Goal: Obtain resource: Download file/media

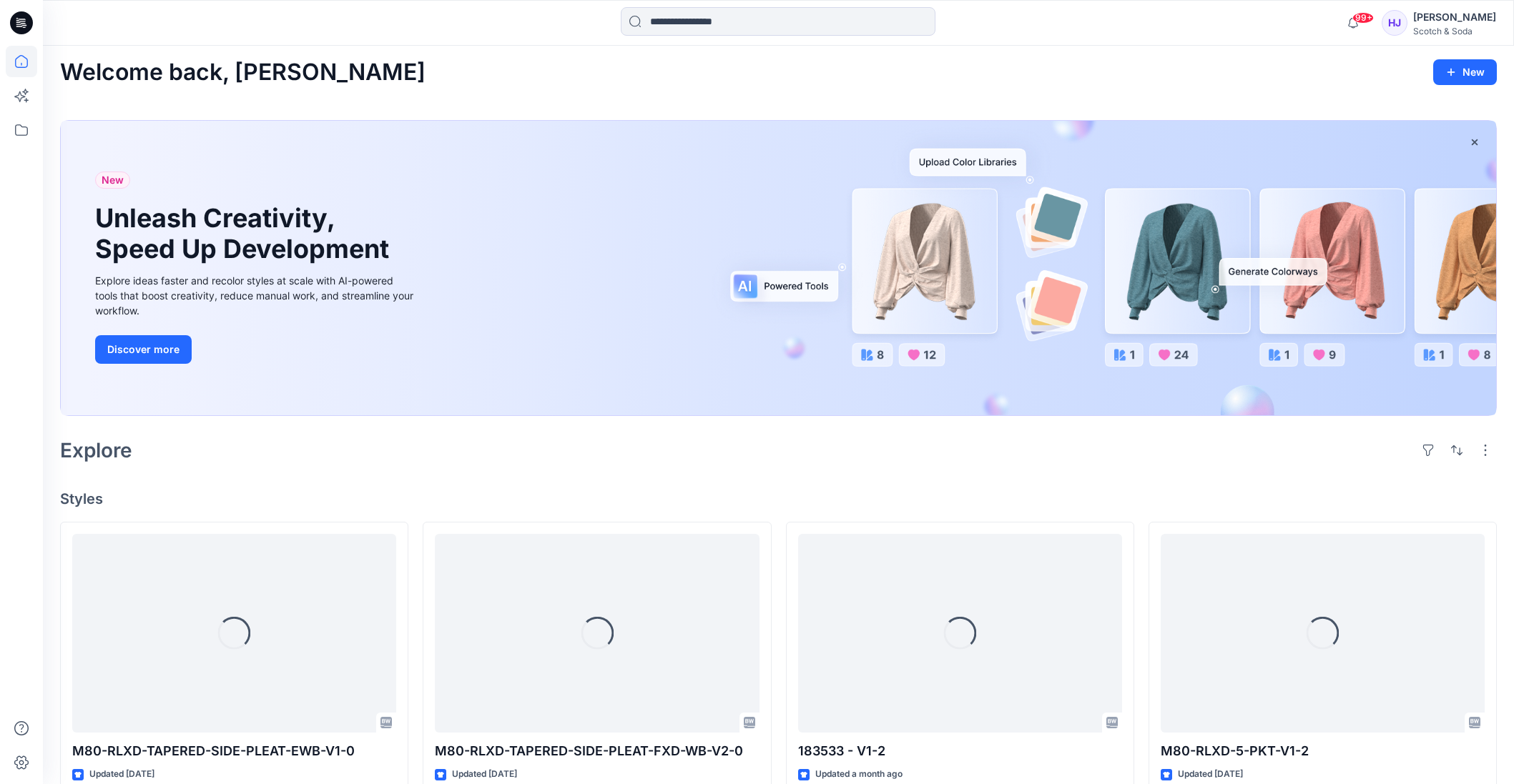
scroll to position [5, 0]
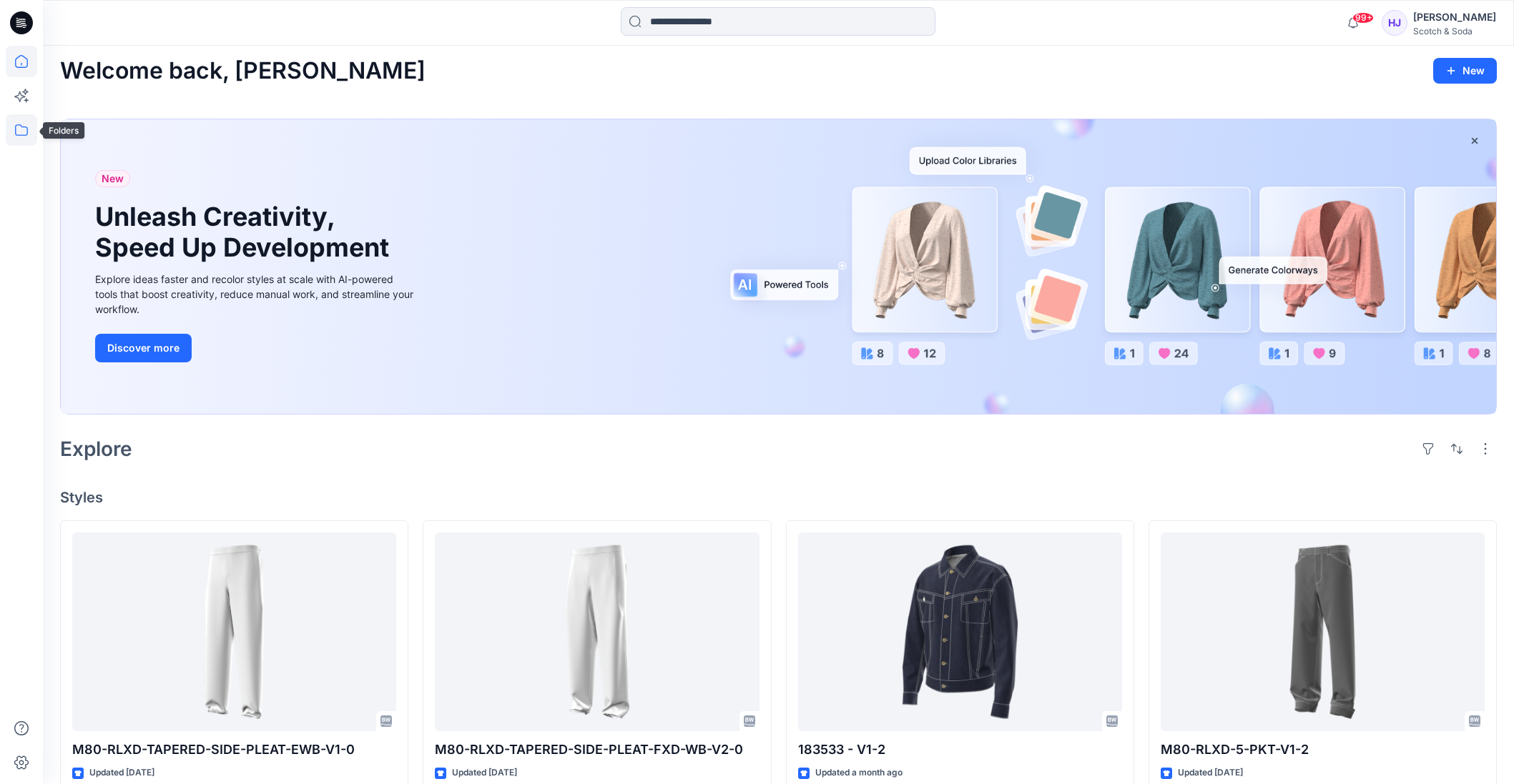
click at [21, 136] on icon at bounding box center [22, 130] width 32 height 32
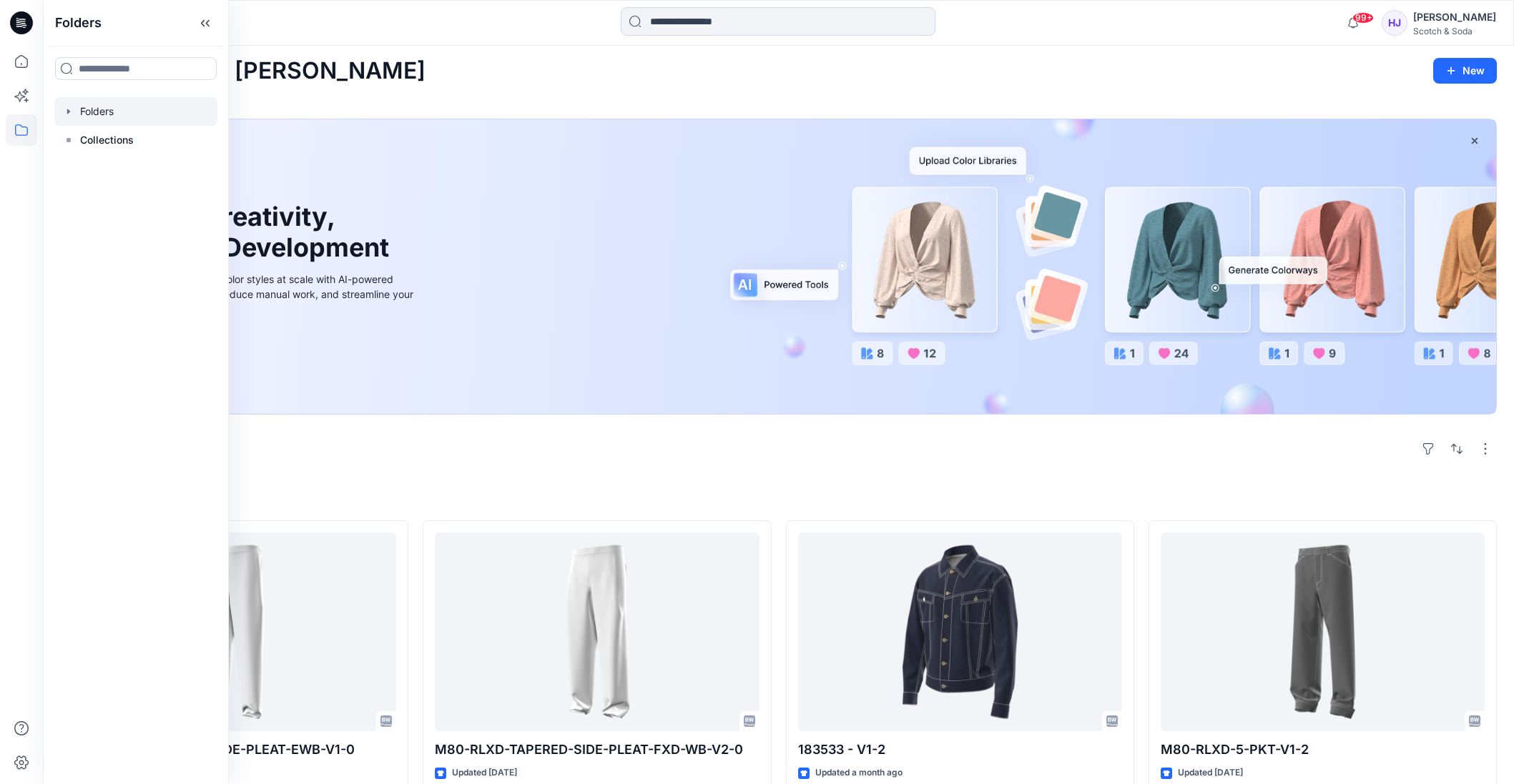
click at [69, 112] on icon "button" at bounding box center [69, 112] width 12 height 12
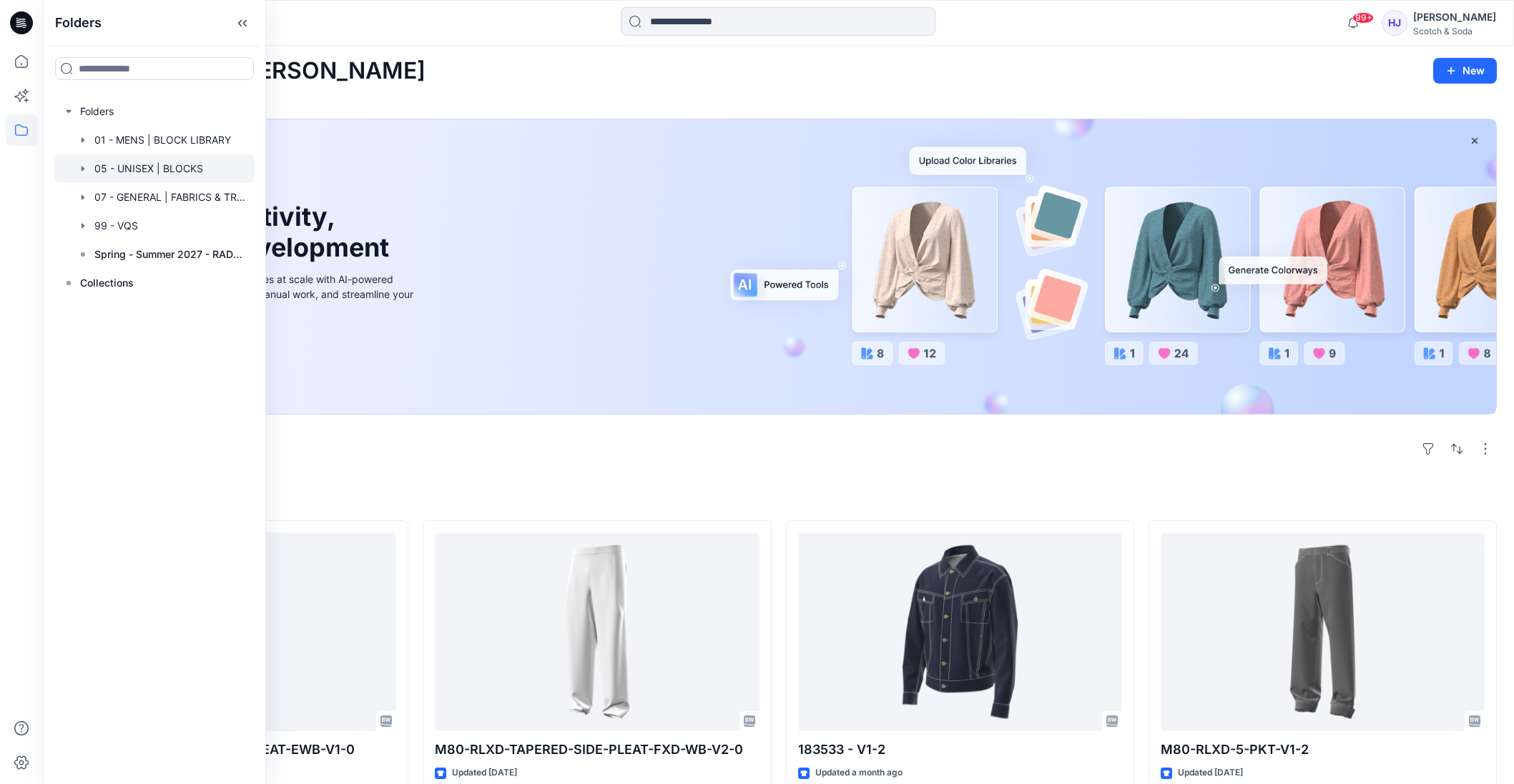
scroll to position [4, 0]
click at [83, 227] on icon "button" at bounding box center [83, 226] width 12 height 12
drag, startPoint x: 138, startPoint y: 282, endPoint x: 127, endPoint y: 280, distance: 11.2
click at [138, 282] on div at bounding box center [154, 283] width 200 height 29
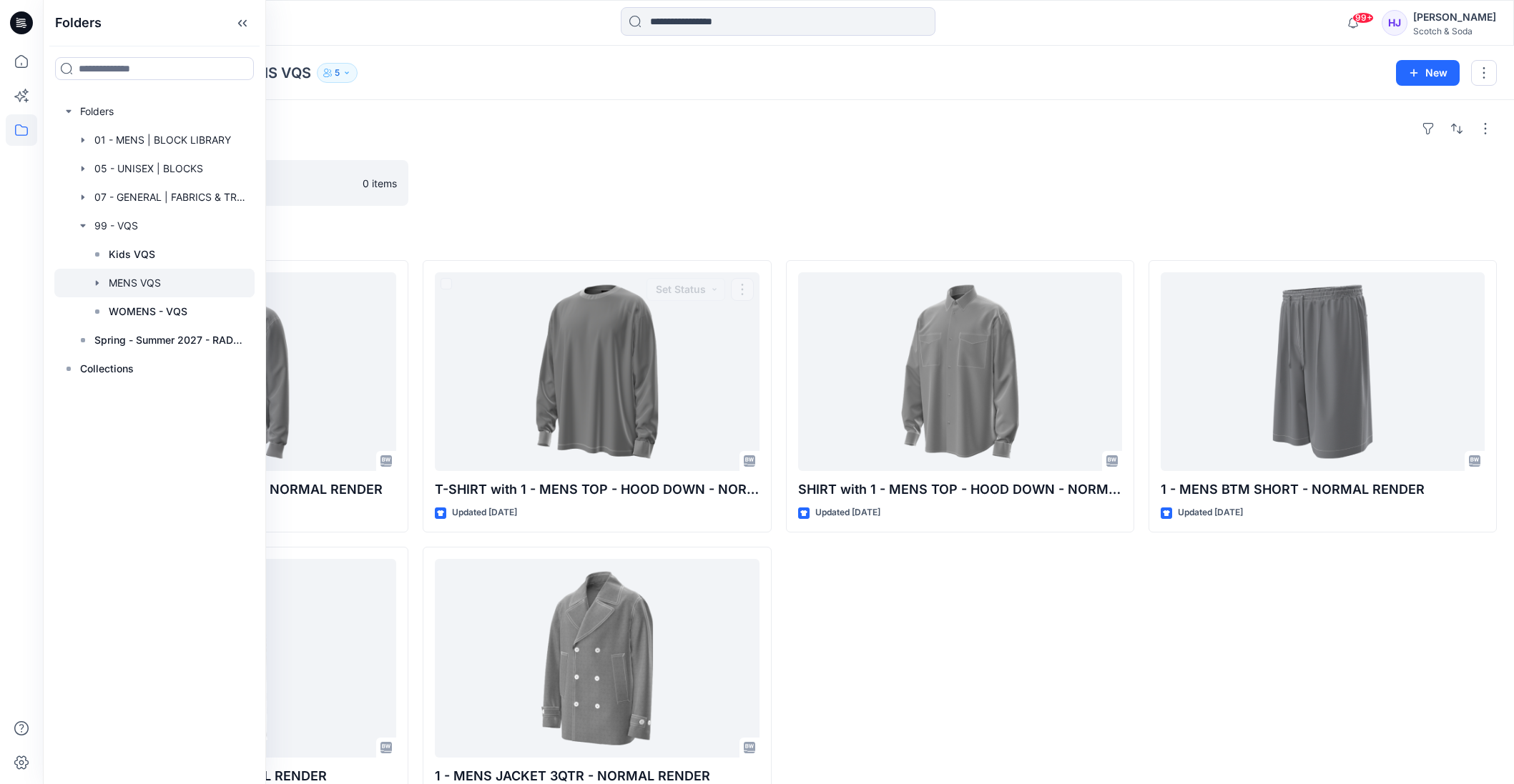
click at [763, 169] on div at bounding box center [596, 183] width 348 height 46
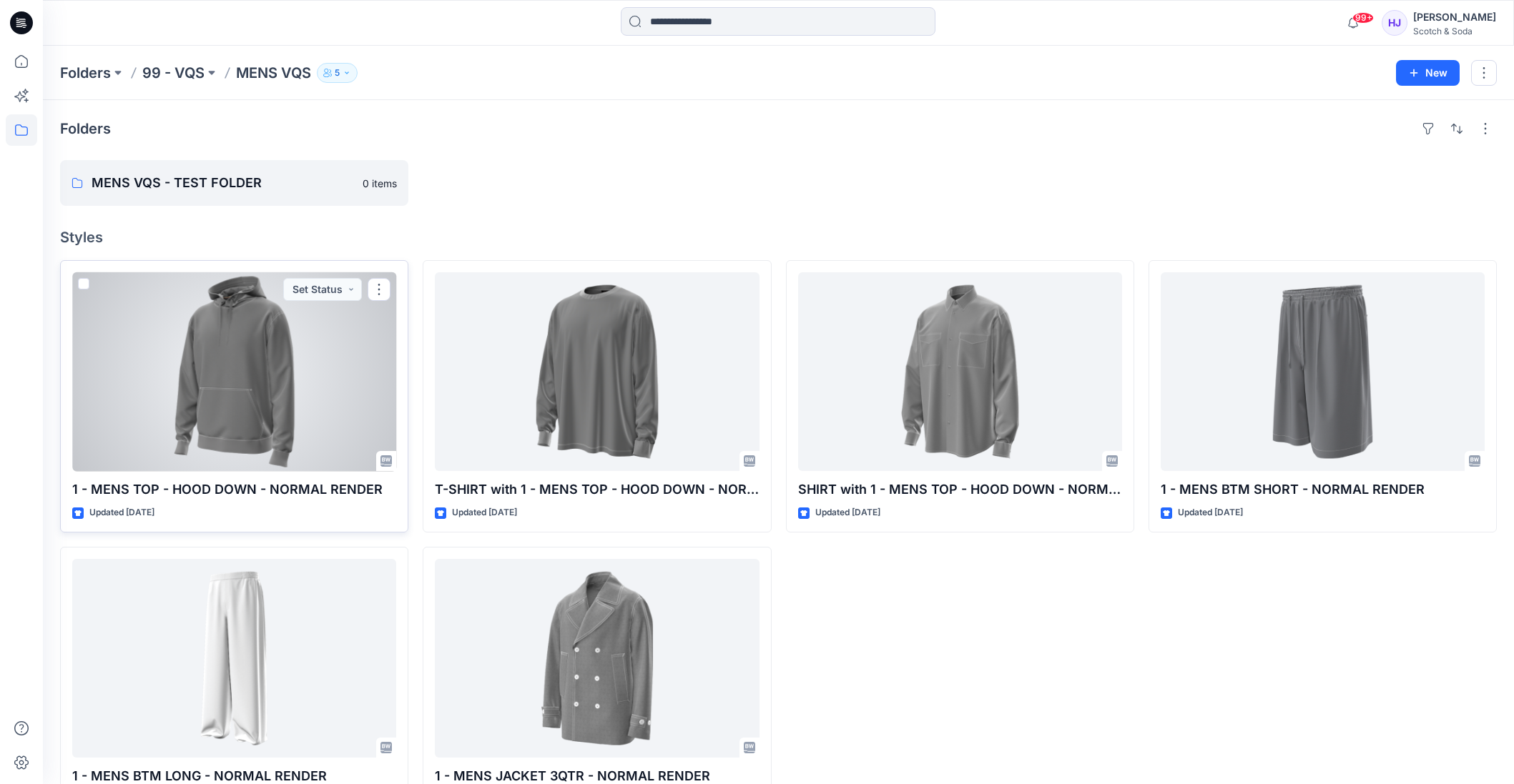
click at [243, 384] on div at bounding box center [234, 371] width 324 height 199
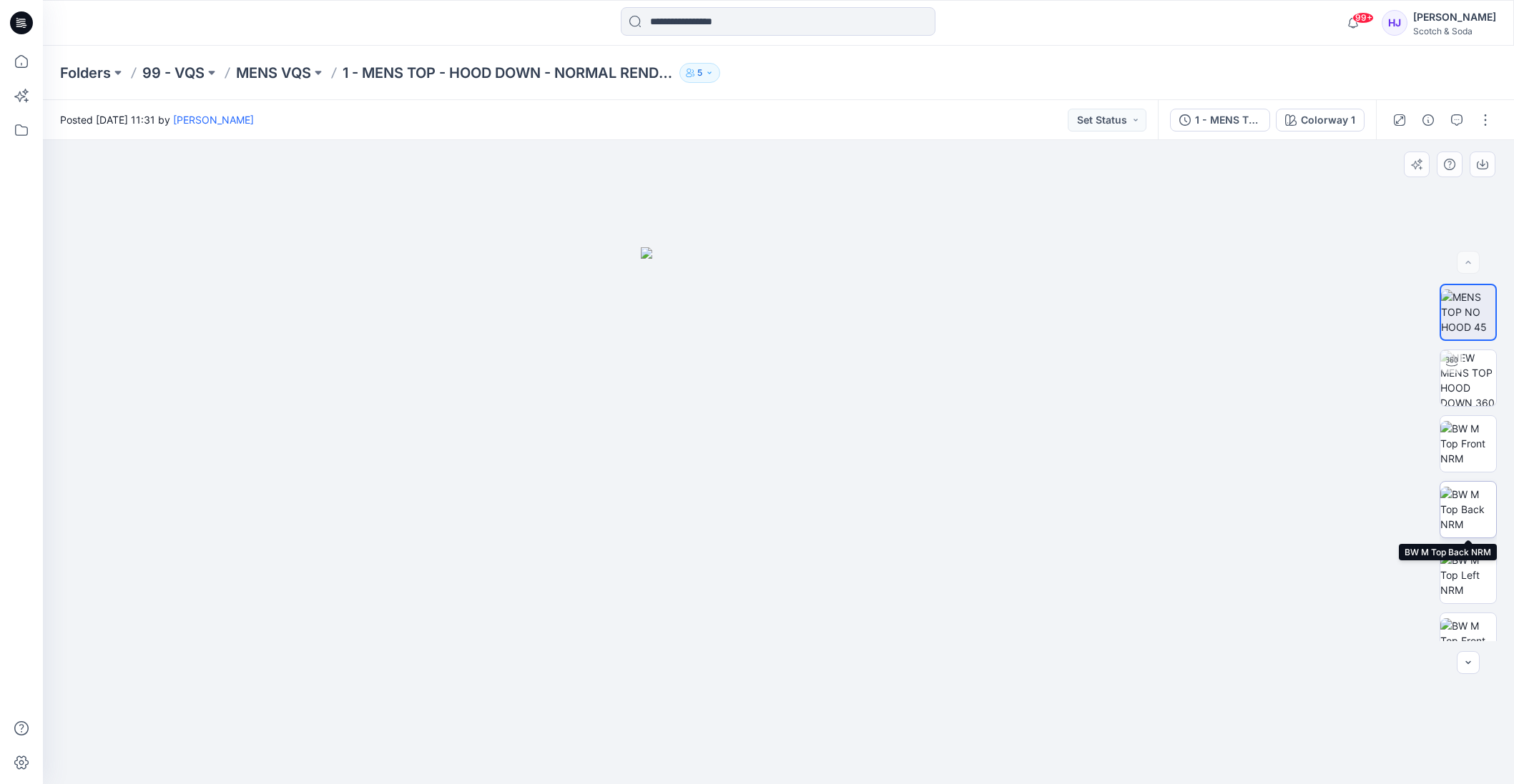
scroll to position [489, 0]
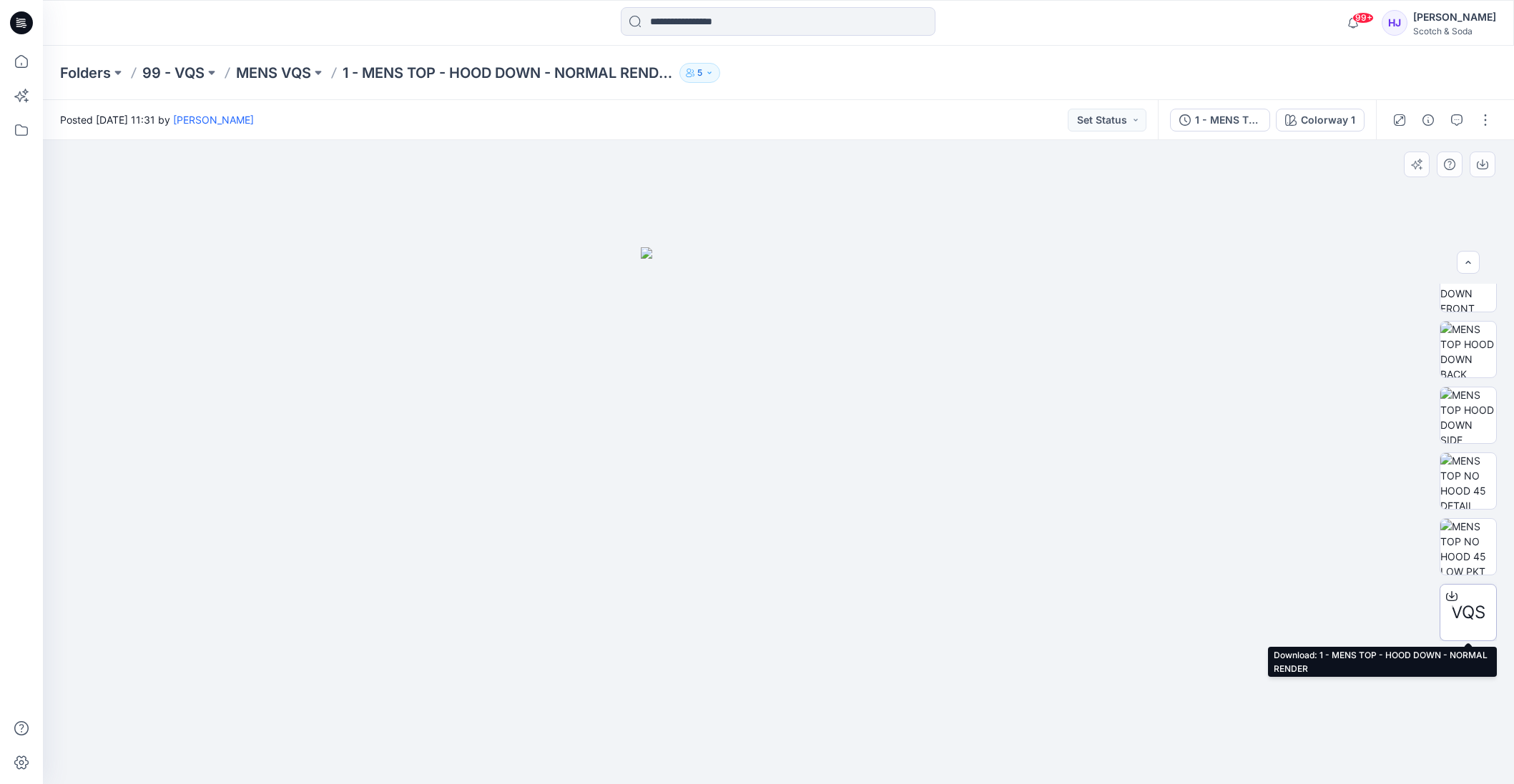
click at [1458, 597] on div at bounding box center [1451, 595] width 23 height 23
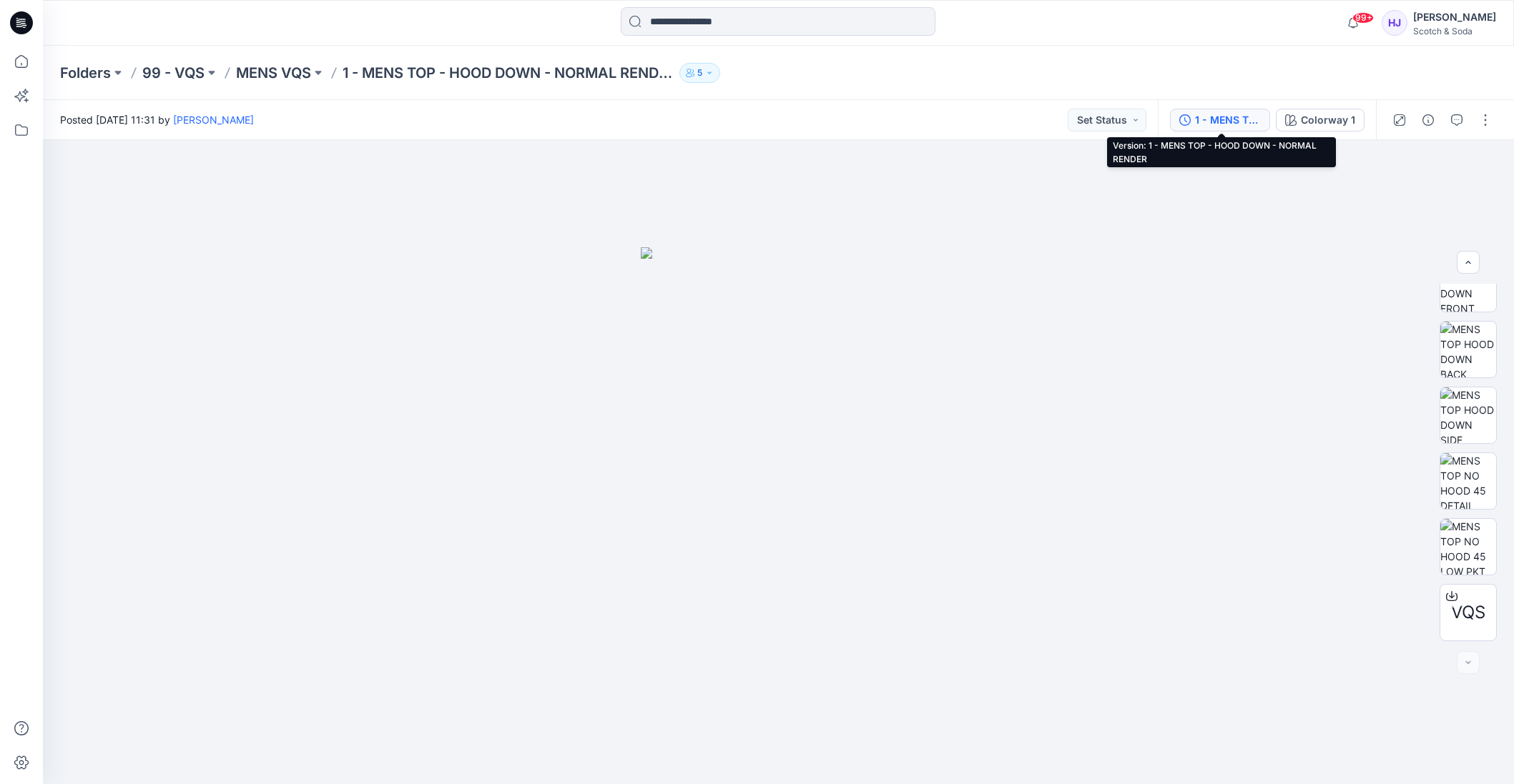
click at [1215, 114] on div "1 - MENS TOP - HOOD DOWN - NORMAL RENDER" at bounding box center [1227, 120] width 65 height 16
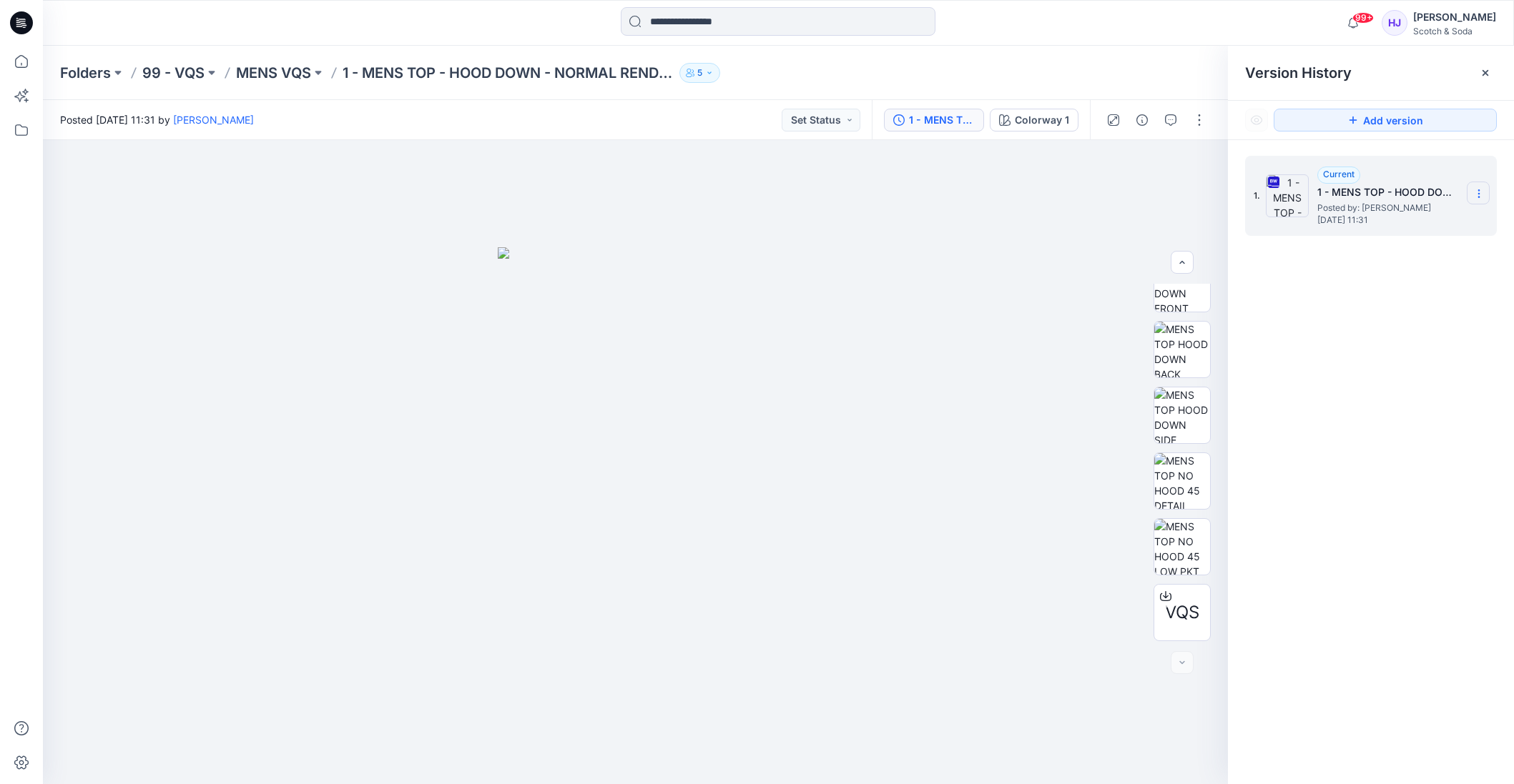
click at [1480, 191] on icon at bounding box center [1479, 194] width 12 height 12
click at [1441, 211] on div "Download Source BW File" at bounding box center [1402, 221] width 166 height 29
click at [22, 55] on icon at bounding box center [22, 62] width 32 height 32
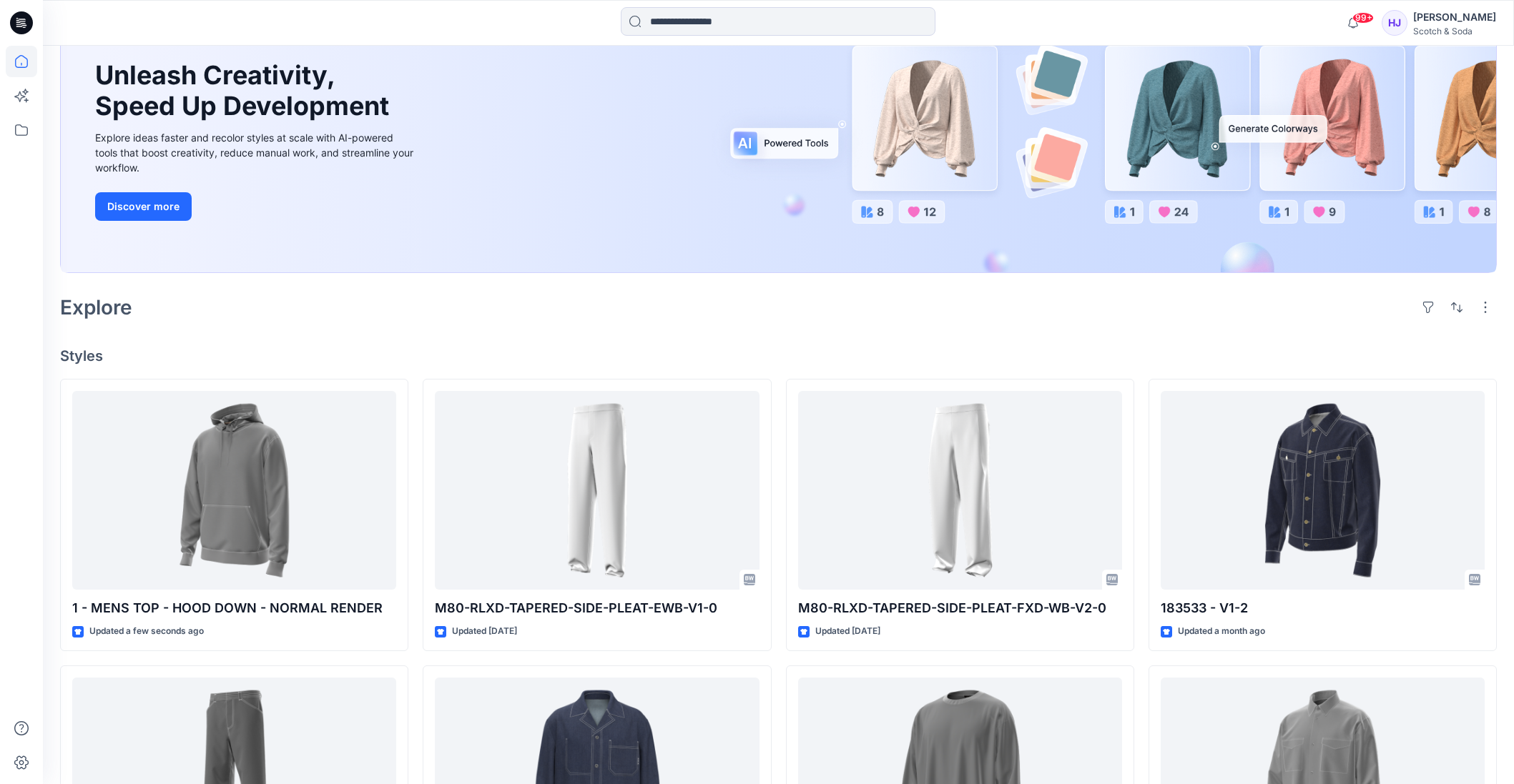
scroll to position [151, 0]
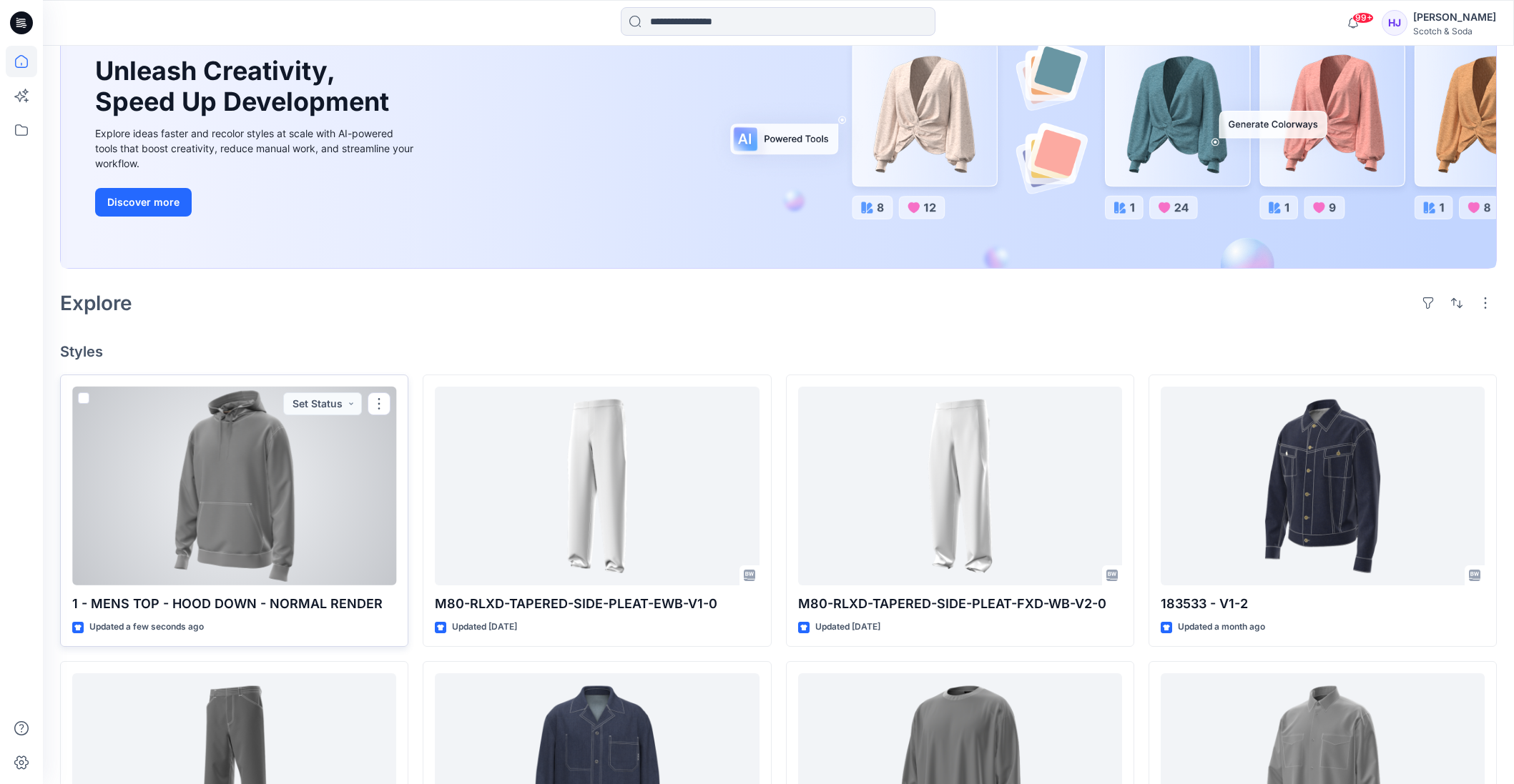
click at [334, 610] on p "1 - MENS TOP - HOOD DOWN - NORMAL RENDER" at bounding box center [234, 604] width 324 height 20
click at [191, 605] on p "1 - MENS TOP - HOOD DOWN - NORMAL RENDER" at bounding box center [234, 604] width 324 height 20
click at [303, 485] on div at bounding box center [234, 485] width 324 height 199
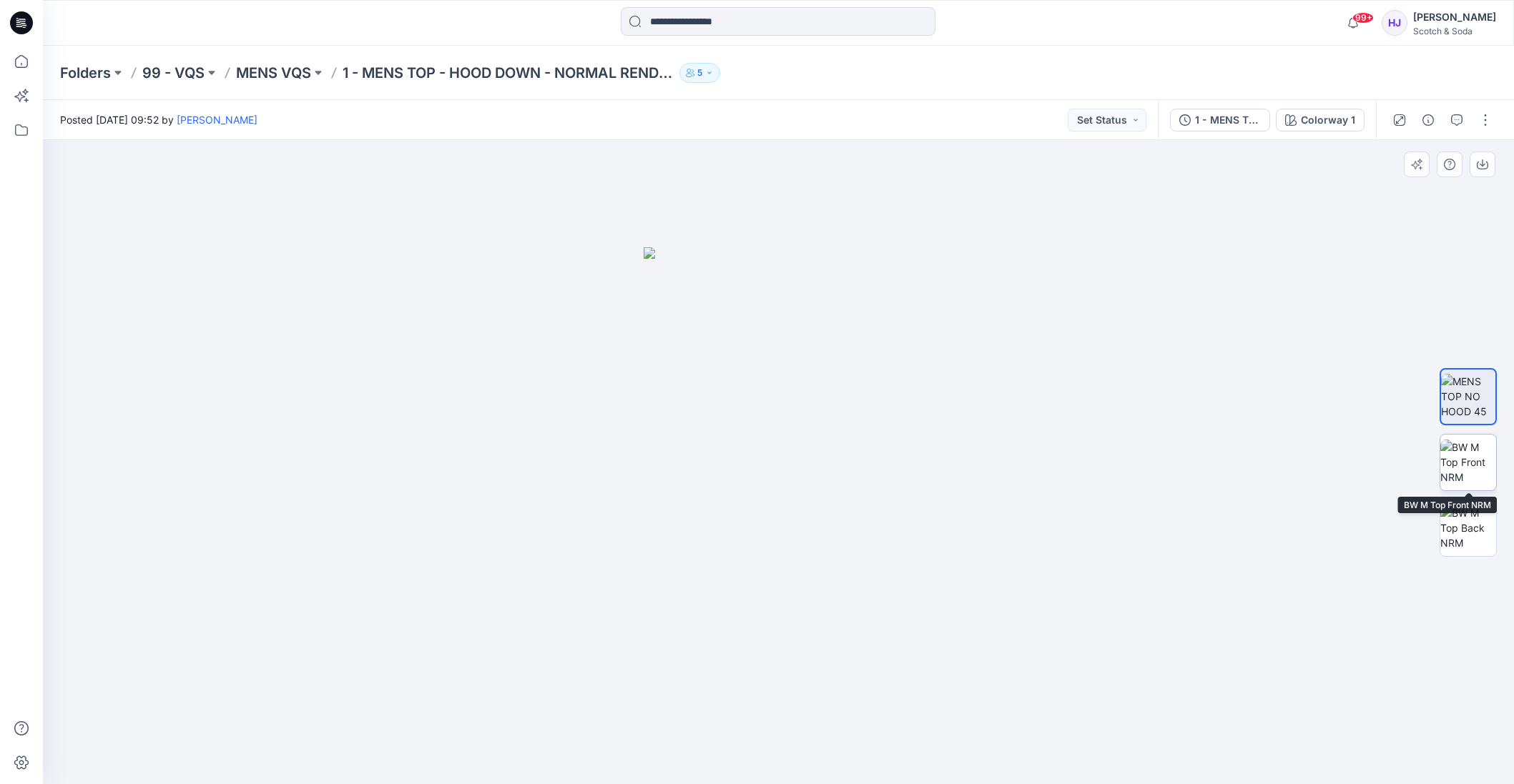
click at [1492, 465] on img at bounding box center [1468, 462] width 55 height 45
click at [1469, 542] on img at bounding box center [1468, 528] width 55 height 45
click at [18, 24] on icon at bounding box center [19, 23] width 5 height 1
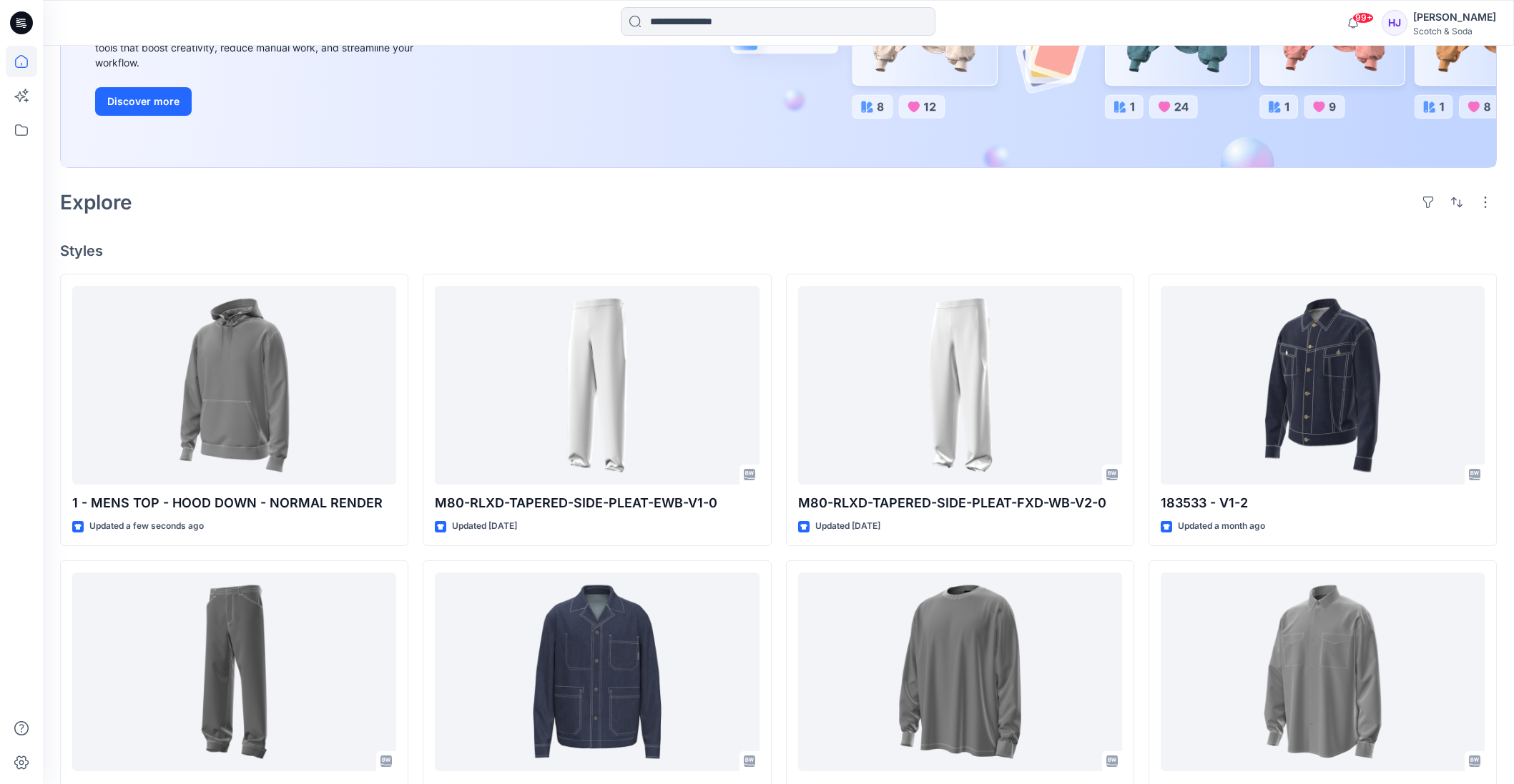
scroll to position [254, 0]
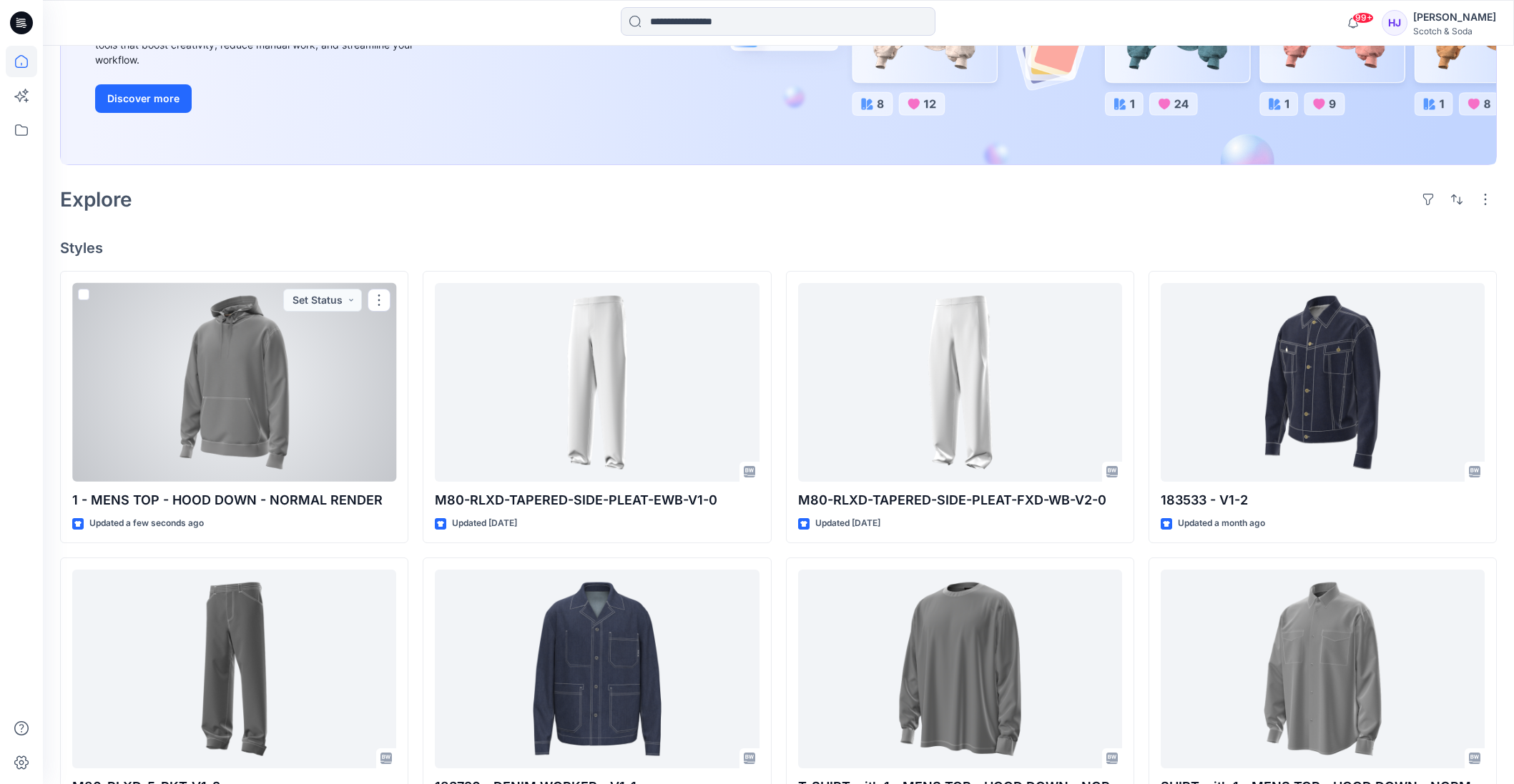
click at [221, 391] on div at bounding box center [234, 382] width 324 height 199
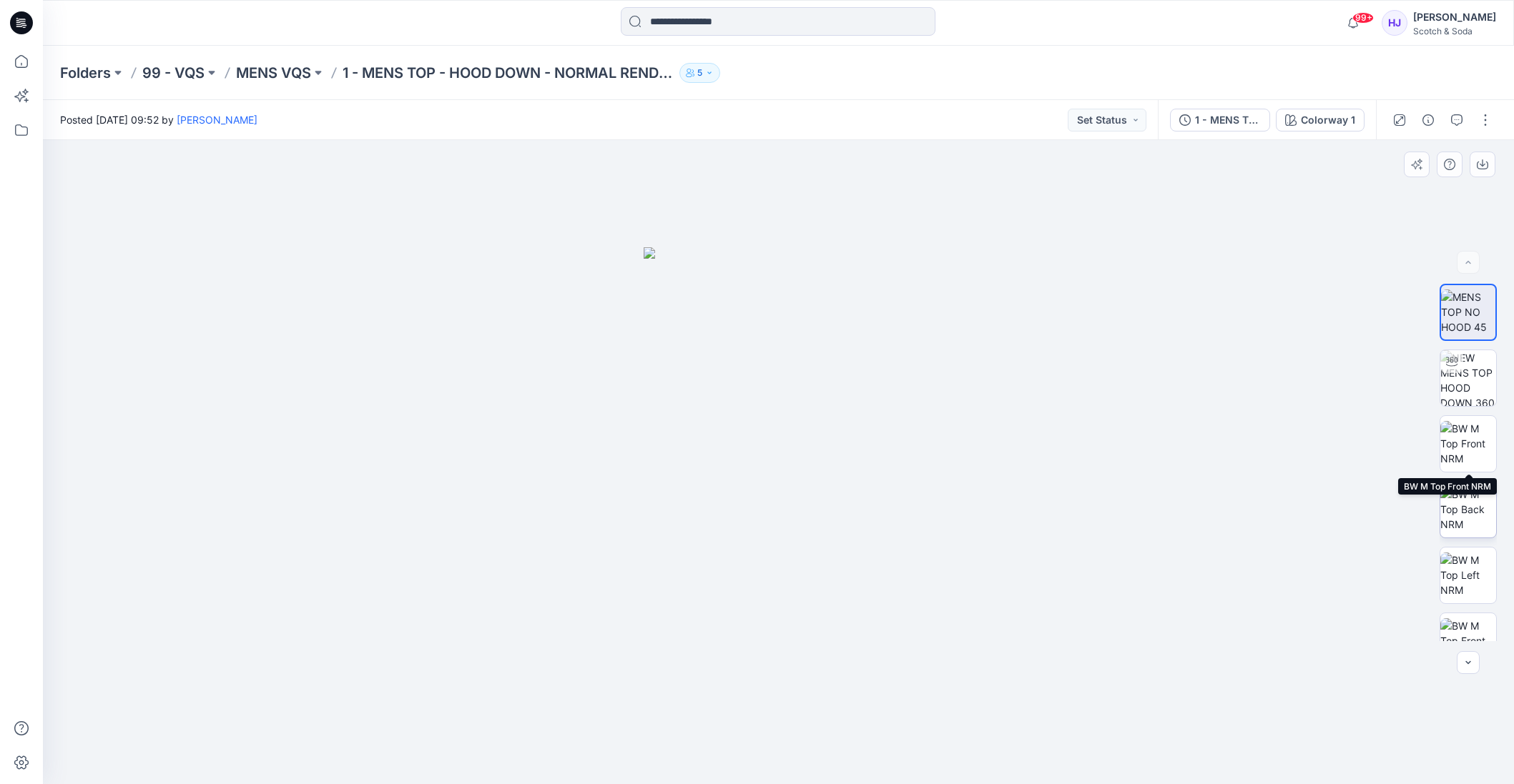
scroll to position [95, 0]
click at [22, 26] on icon at bounding box center [21, 23] width 23 height 23
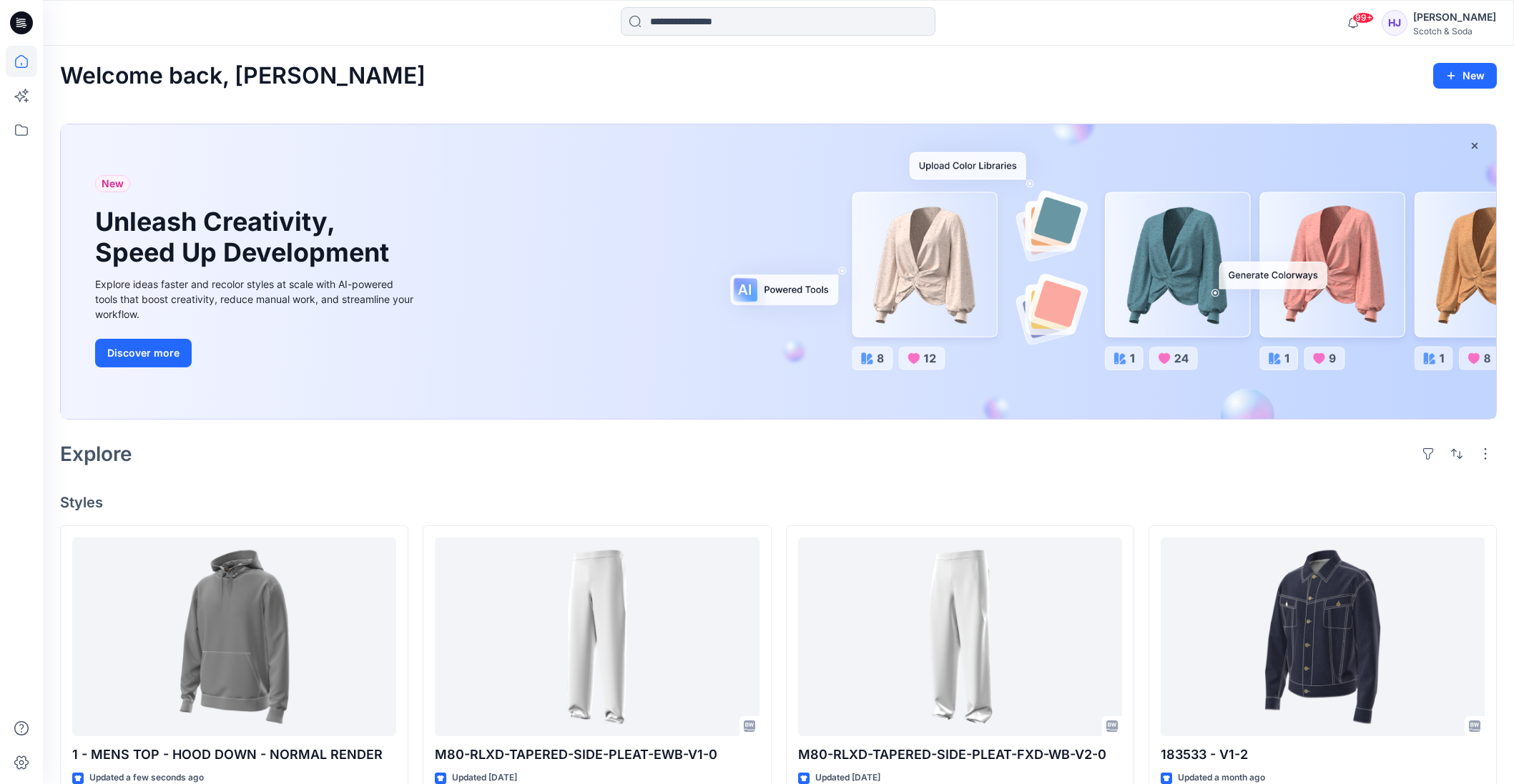
scroll to position [319, 0]
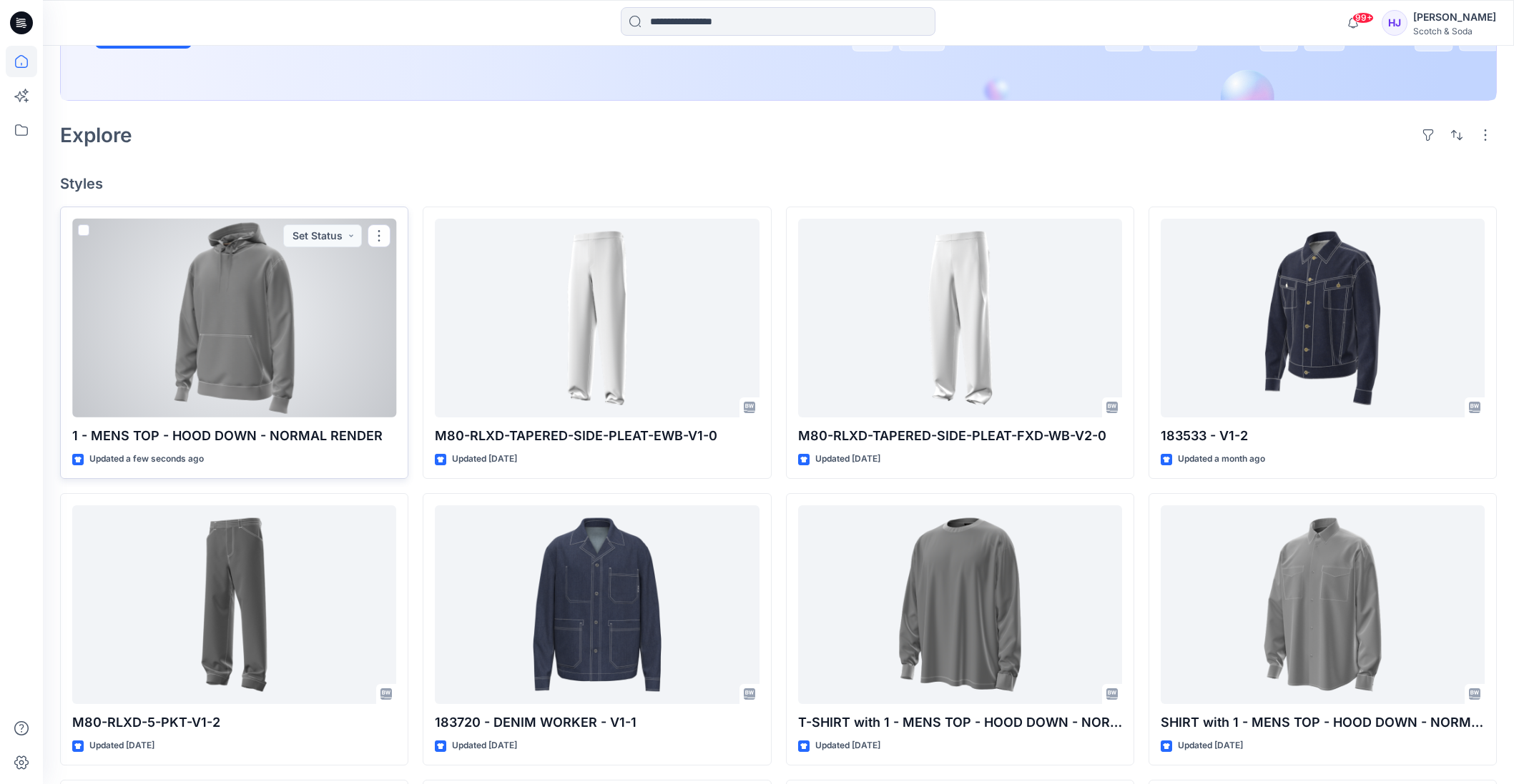
click at [226, 309] on div at bounding box center [234, 318] width 324 height 199
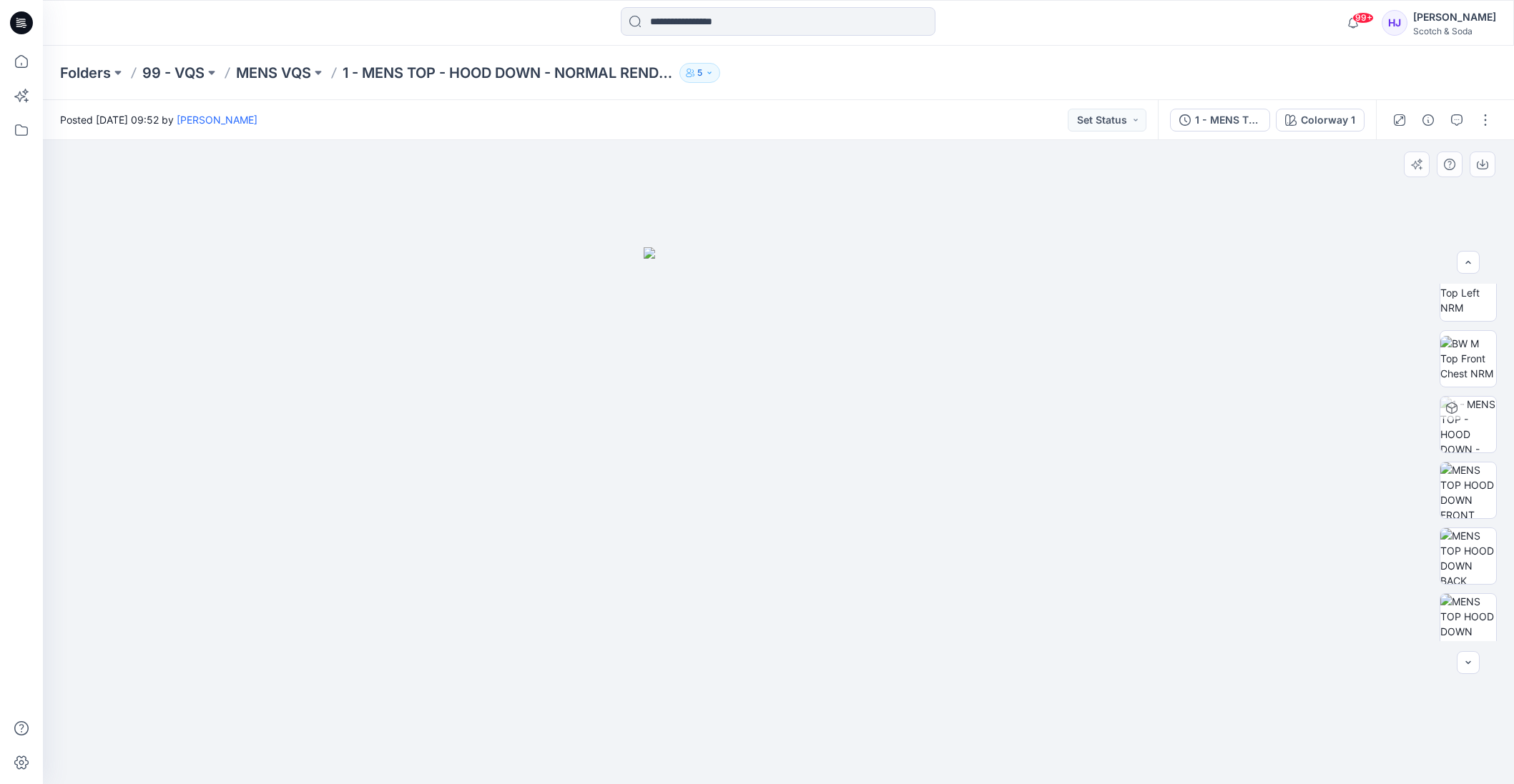
scroll to position [292, 0]
click at [1461, 471] on img at bounding box center [1468, 480] width 55 height 55
click at [1475, 558] on img at bounding box center [1468, 547] width 55 height 55
click at [1476, 601] on img at bounding box center [1468, 612] width 55 height 55
click at [17, 22] on icon at bounding box center [21, 23] width 23 height 23
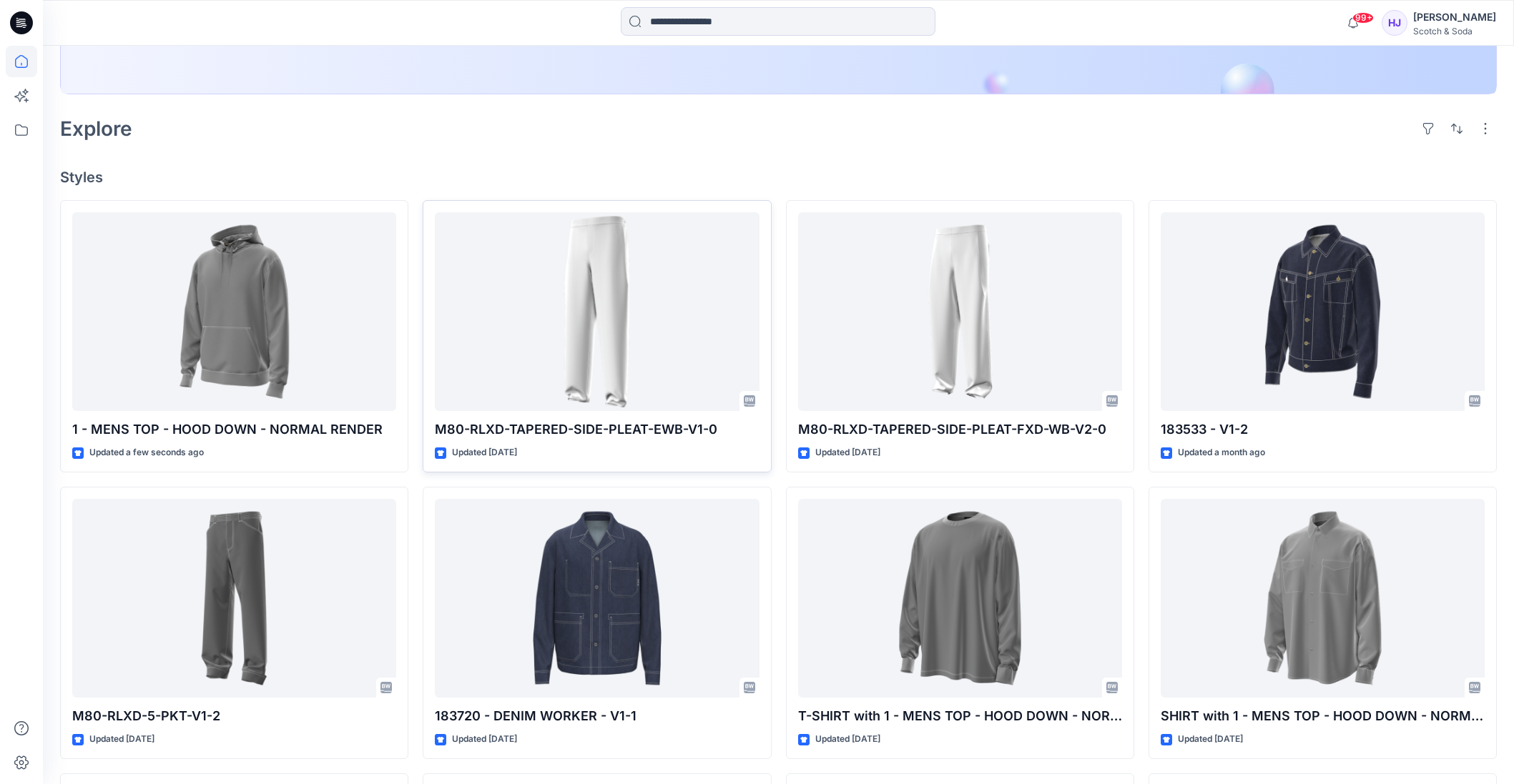
scroll to position [334, 0]
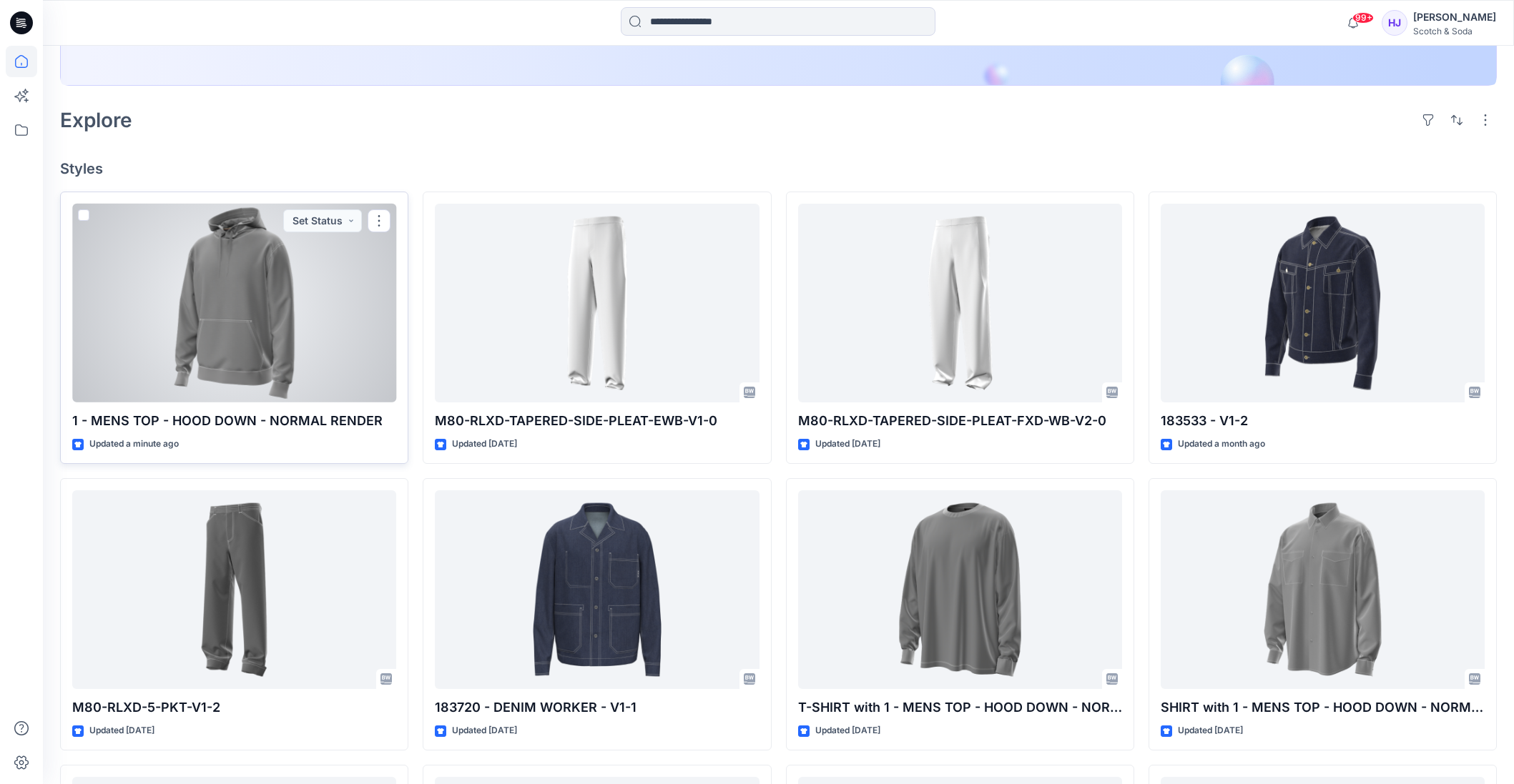
click at [198, 327] on div at bounding box center [234, 303] width 324 height 199
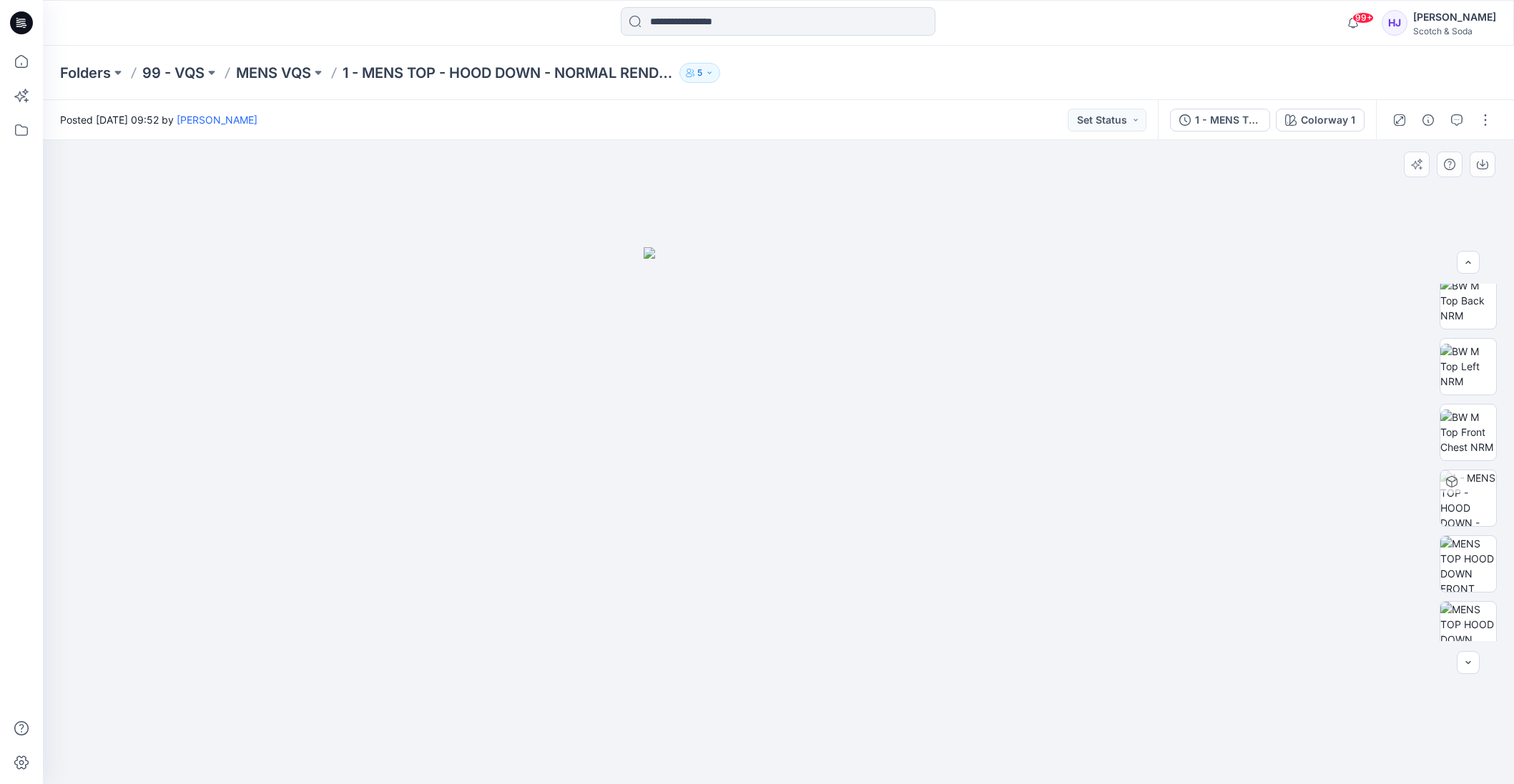
scroll to position [423, 0]
click at [1473, 633] on img at bounding box center [1468, 612] width 55 height 55
click at [11, 22] on icon at bounding box center [21, 23] width 23 height 23
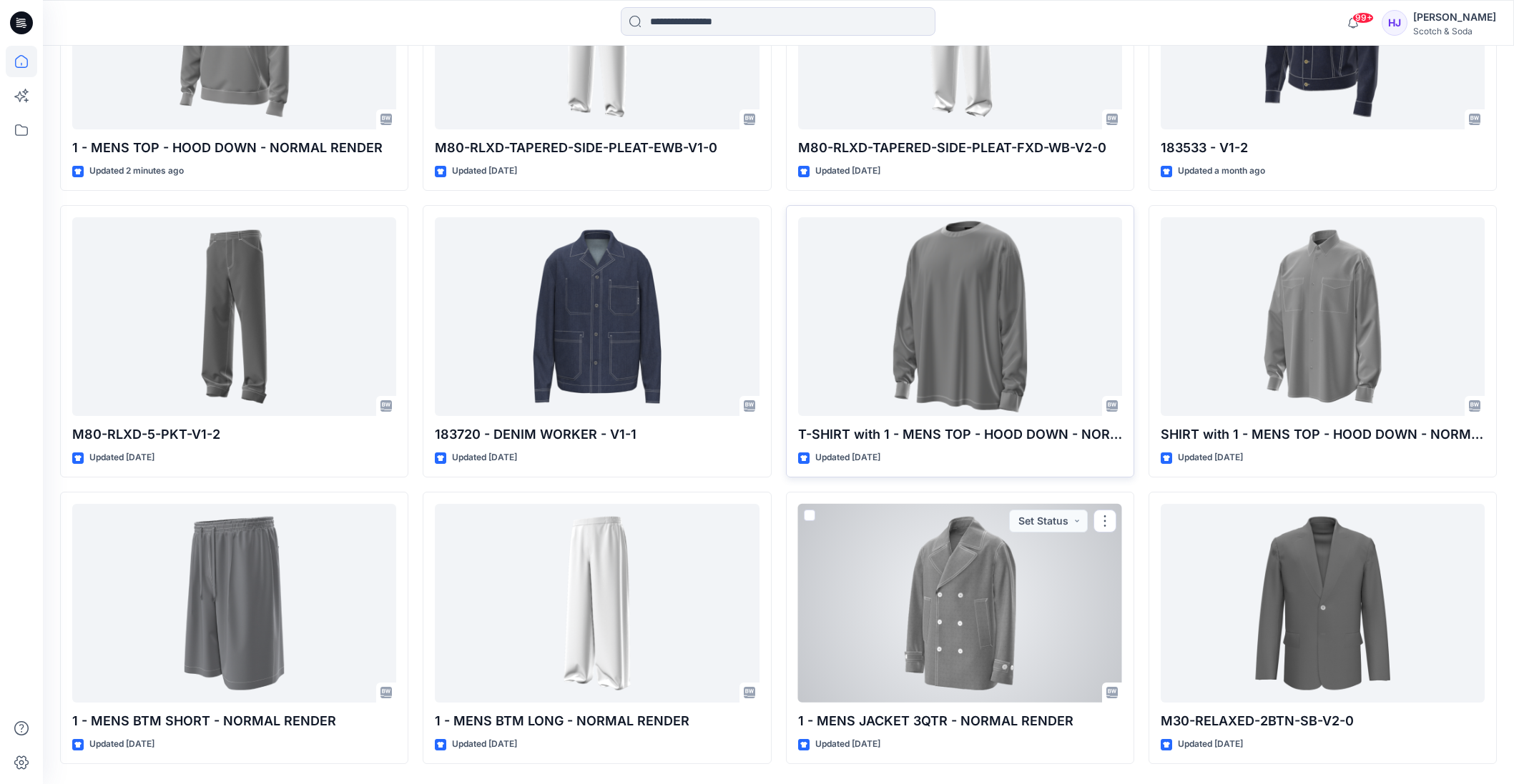
scroll to position [613, 0]
